Goal: Task Accomplishment & Management: Complete application form

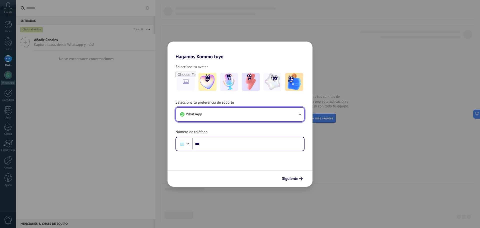
click at [273, 113] on button "WhatsApp" at bounding box center [240, 115] width 128 height 14
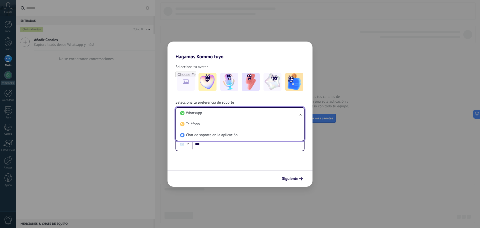
click at [273, 113] on li "WhatsApp" at bounding box center [239, 113] width 122 height 11
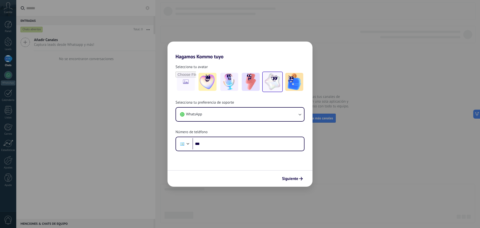
click at [272, 82] on img at bounding box center [273, 82] width 18 height 18
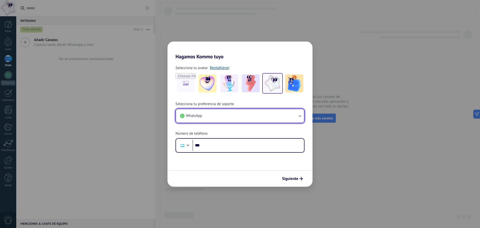
click at [248, 111] on button "WhatsApp" at bounding box center [240, 116] width 128 height 14
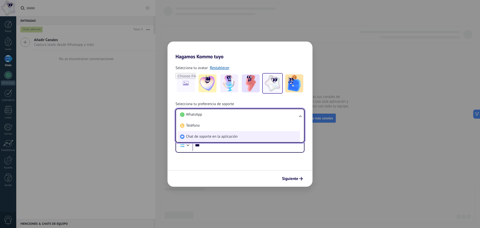
click at [240, 137] on li "Chat de soporte en la aplicación" at bounding box center [239, 136] width 122 height 11
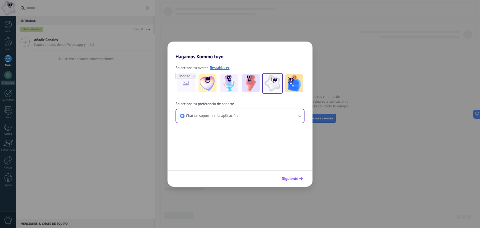
click at [295, 175] on button "Siguiente" at bounding box center [292, 178] width 25 height 9
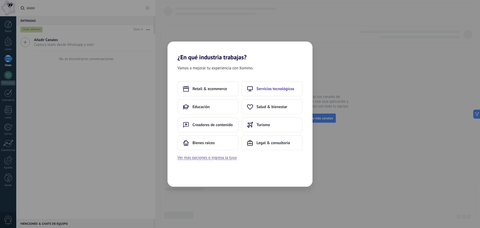
click at [253, 92] on button "Servicios tecnológicos" at bounding box center [272, 88] width 61 height 15
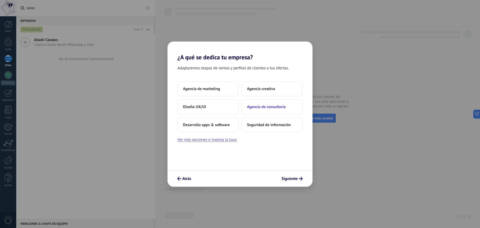
click at [254, 109] on span "Agencia de consultoría" at bounding box center [266, 106] width 39 height 5
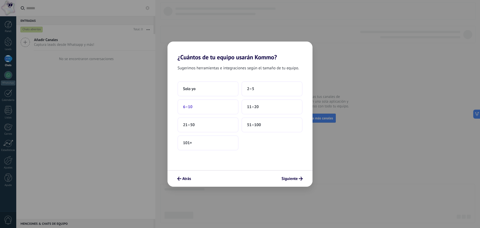
click at [229, 108] on button "6–10" at bounding box center [208, 106] width 61 height 15
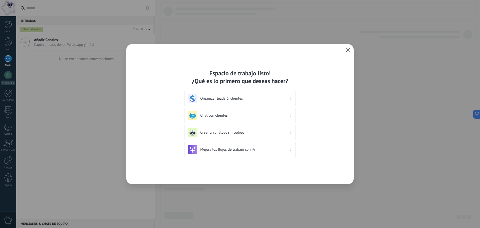
click at [263, 100] on h3 "Organizar leads & clientes" at bounding box center [244, 98] width 89 height 5
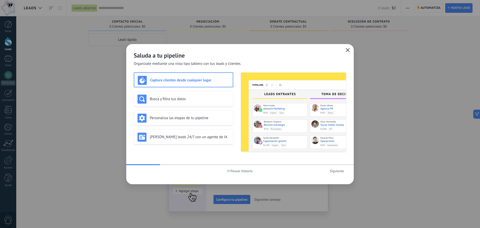
click at [349, 50] on icon "button" at bounding box center [348, 50] width 4 height 4
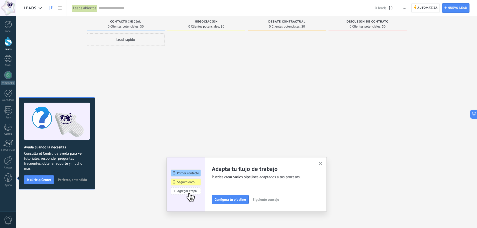
click at [80, 179] on span "Perfecto, entendido" at bounding box center [72, 180] width 29 height 4
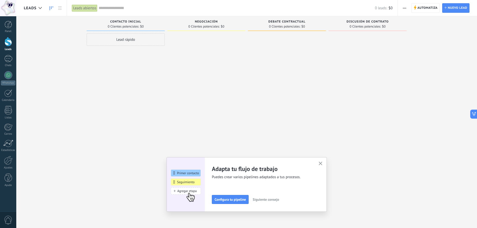
click at [8, 45] on div at bounding box center [9, 41] width 8 height 9
click at [60, 7] on icon at bounding box center [60, 8] width 4 height 4
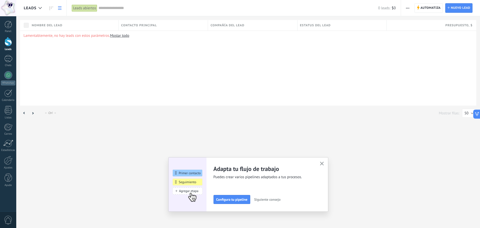
click at [34, 8] on span "Leads" at bounding box center [30, 8] width 13 height 5
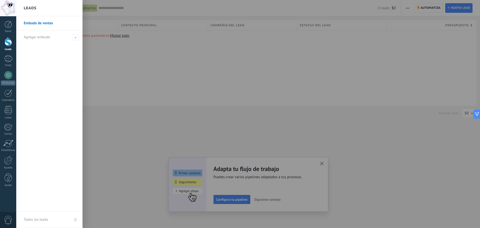
click at [41, 22] on link "Embudo de ventas" at bounding box center [51, 23] width 54 height 14
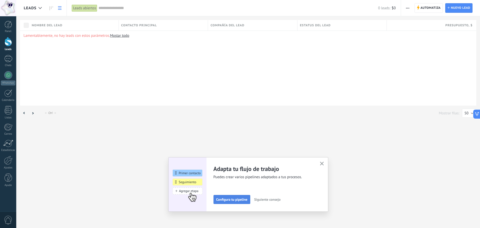
click at [240, 199] on span "Configura tu pipeline" at bounding box center [231, 200] width 31 height 4
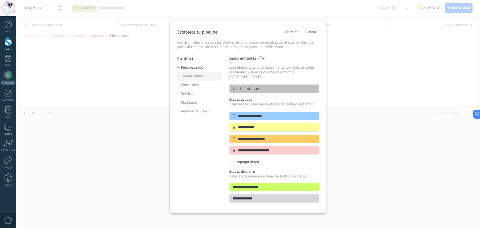
click at [202, 77] on li "Tienda online" at bounding box center [199, 76] width 45 height 9
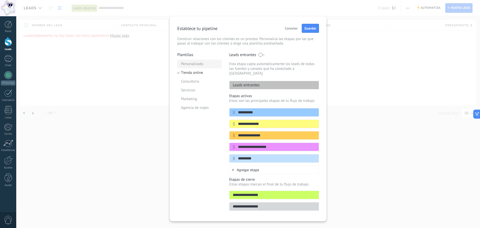
click at [200, 68] on li "Personalizado" at bounding box center [199, 64] width 45 height 9
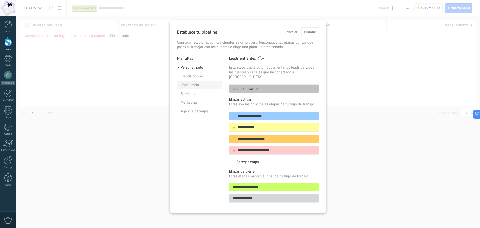
click at [190, 85] on li "Consultoria" at bounding box center [199, 85] width 45 height 9
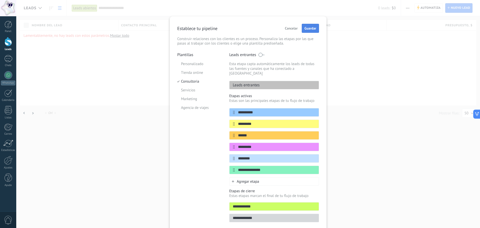
click at [309, 29] on span "Guardar" at bounding box center [311, 29] width 12 height 4
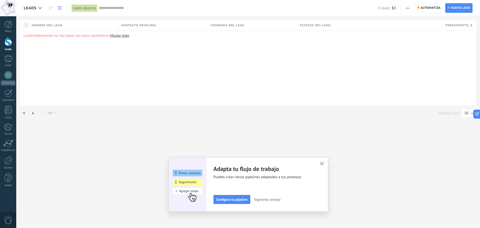
click at [277, 195] on div "Configura tu pipeline Siguiente consejo" at bounding box center [264, 199] width 101 height 9
click at [277, 200] on span "Siguiente consejo" at bounding box center [267, 200] width 26 height 4
click at [273, 202] on button "Siguiente consejo" at bounding box center [267, 200] width 31 height 8
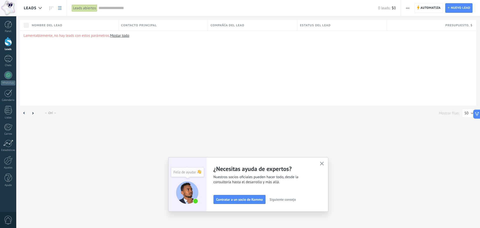
click at [280, 200] on span "Siguiente consejo" at bounding box center [283, 200] width 26 height 4
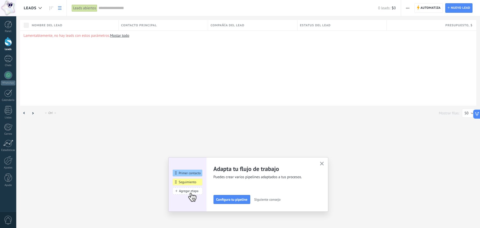
click at [278, 200] on span "Siguiente consejo" at bounding box center [267, 200] width 26 height 4
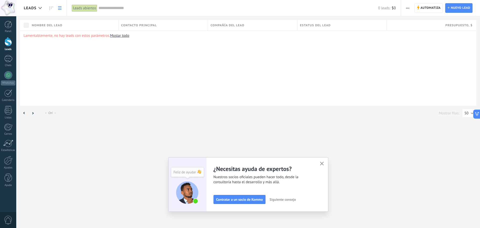
click at [322, 164] on use "button" at bounding box center [322, 164] width 4 height 4
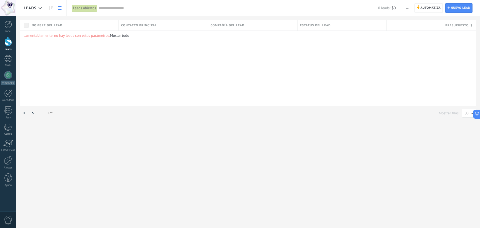
click at [4, 41] on link "Leads" at bounding box center [8, 44] width 16 height 14
click at [449, 9] on icon at bounding box center [449, 8] width 2 height 2
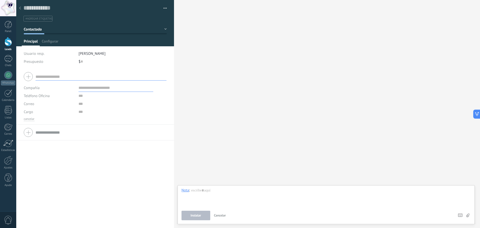
click at [98, 50] on li "[PERSON_NAME]" at bounding box center [123, 54] width 88 height 8
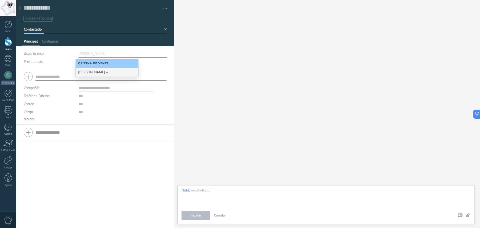
click at [61, 71] on div at bounding box center [95, 76] width 143 height 13
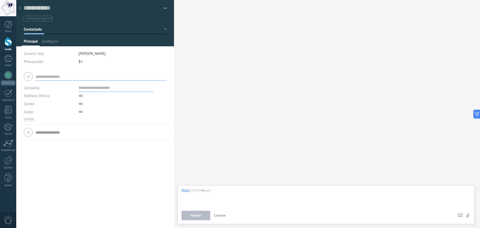
click at [89, 89] on input "text" at bounding box center [116, 88] width 75 height 8
type input "**"
click at [36, 130] on input "text" at bounding box center [101, 132] width 131 height 8
type input "**"
click at [29, 222] on button "Guardar" at bounding box center [32, 220] width 17 height 10
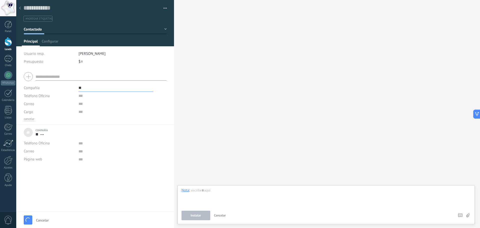
click at [33, 220] on div "Guardar Cancelar" at bounding box center [95, 220] width 158 height 16
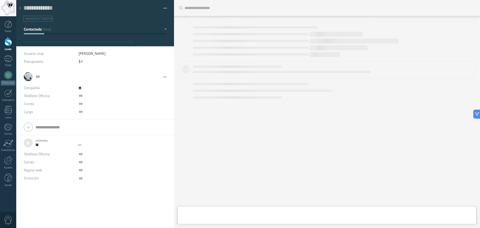
type textarea "***"
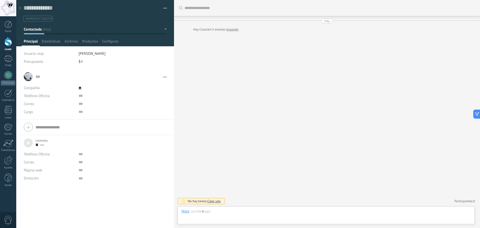
click at [203, 107] on div "Buscar Carga más [DATE] [DATE] Creación: 3 eventos Expandir No hay tareas. Crea…" at bounding box center [327, 114] width 306 height 228
click at [9, 46] on link "Leads" at bounding box center [8, 44] width 16 height 14
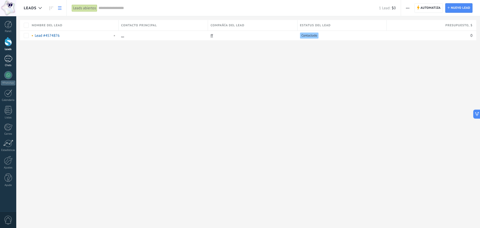
click at [9, 58] on div at bounding box center [8, 58] width 8 height 7
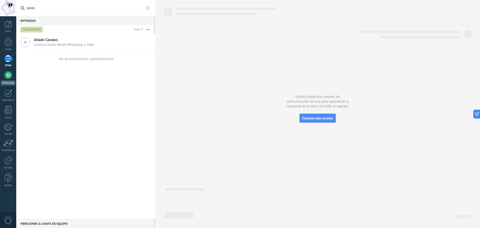
click at [6, 75] on div at bounding box center [8, 75] width 8 height 8
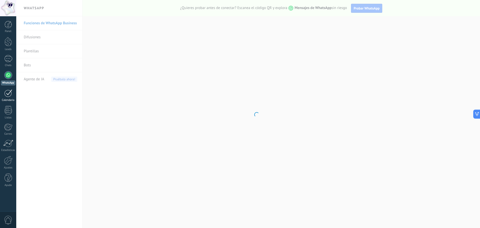
click at [7, 94] on div at bounding box center [8, 93] width 8 height 8
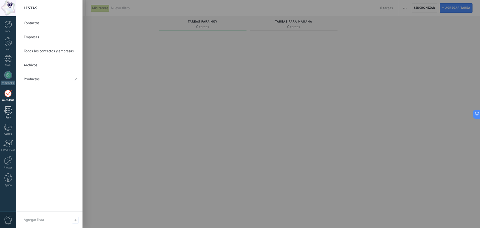
click at [8, 109] on div at bounding box center [9, 110] width 8 height 9
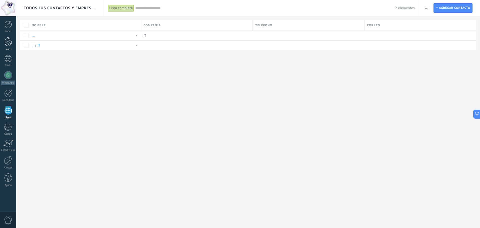
click at [7, 37] on div at bounding box center [9, 41] width 8 height 9
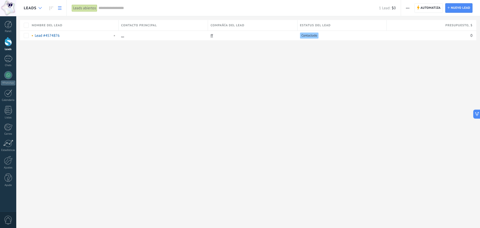
click at [37, 5] on div at bounding box center [40, 8] width 8 height 10
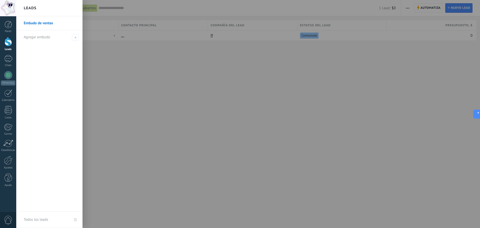
click at [185, 100] on div at bounding box center [256, 114] width 480 height 228
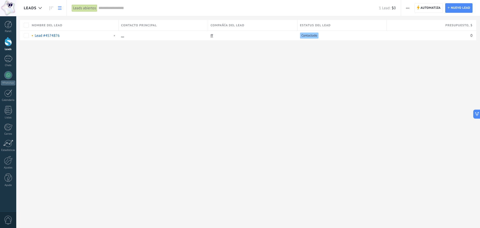
click at [58, 7] on use at bounding box center [60, 8] width 4 height 4
